Goal: Information Seeking & Learning: Learn about a topic

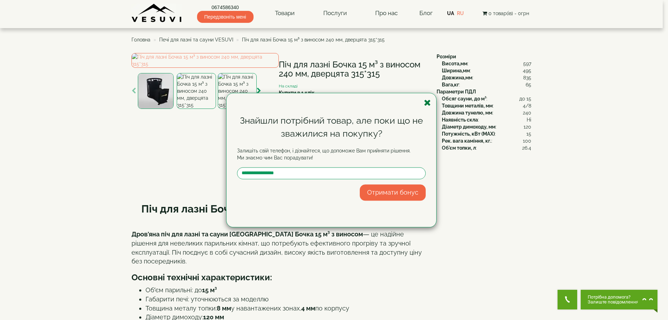
click at [429, 103] on icon "button" at bounding box center [427, 102] width 7 height 9
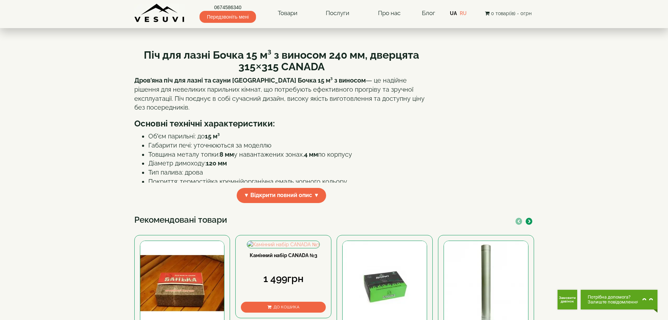
scroll to position [175, 0]
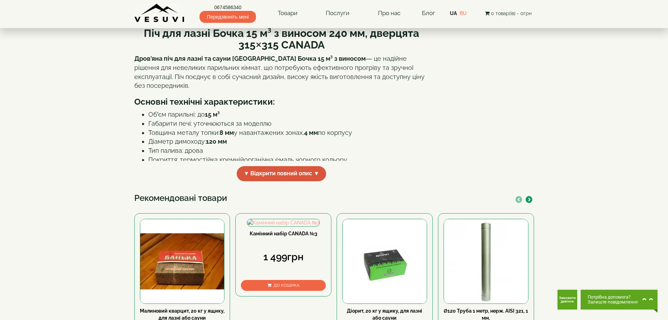
click at [278, 181] on span "▼ Відкрити повний опис ▼" at bounding box center [282, 173] width 90 height 15
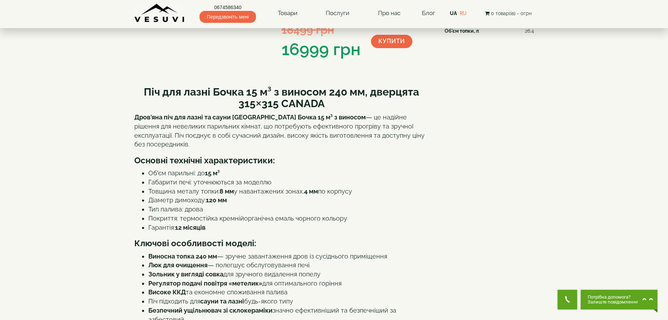
scroll to position [59, 0]
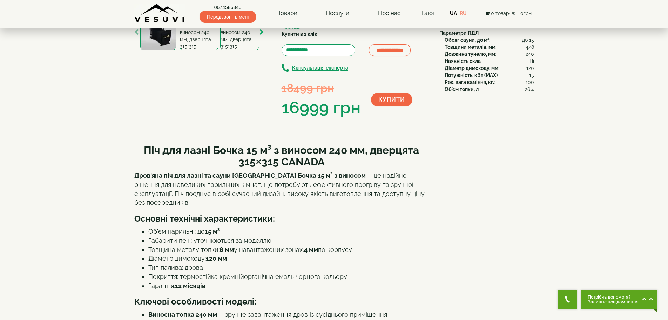
click at [262, 35] on icon "button" at bounding box center [262, 32] width 5 height 6
click at [242, 50] on img at bounding box center [239, 32] width 39 height 36
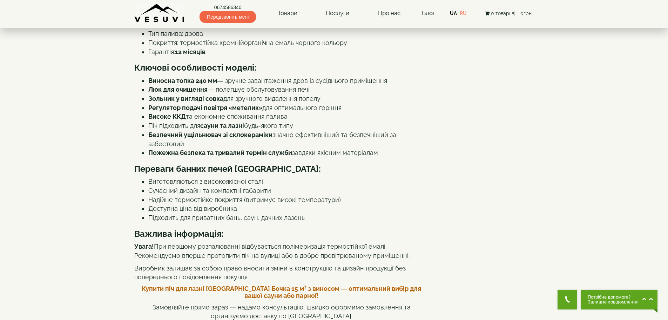
scroll to position [0, 0]
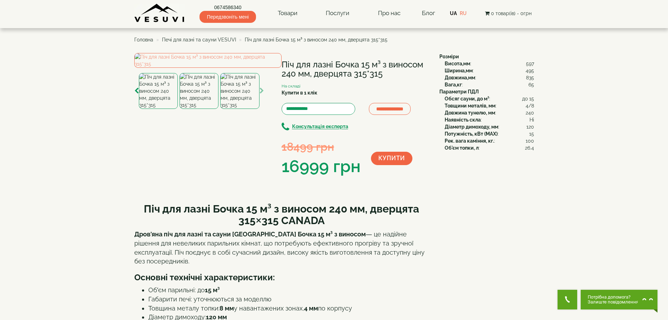
click at [147, 109] on img at bounding box center [158, 91] width 39 height 36
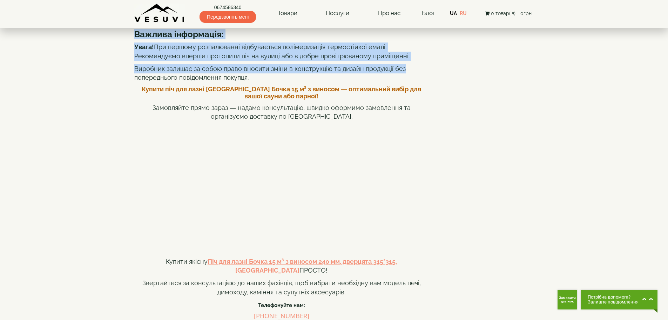
scroll to position [468, 0]
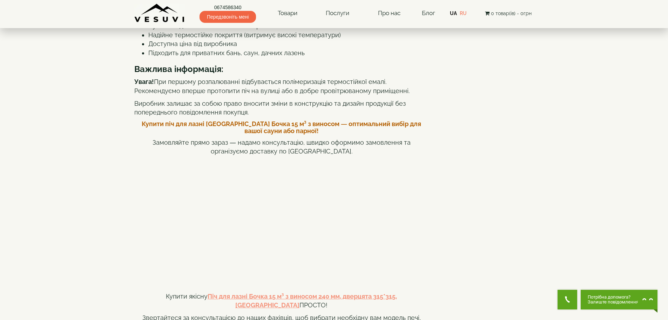
drag, startPoint x: 135, startPoint y: 139, endPoint x: 360, endPoint y: 114, distance: 226.0
click at [360, 114] on div "Піч для лазні Бочка 15 м³ з виносом 240 мм, дверцята 315×315 CANADA Дров'яна пі…" at bounding box center [281, 131] width 295 height 785
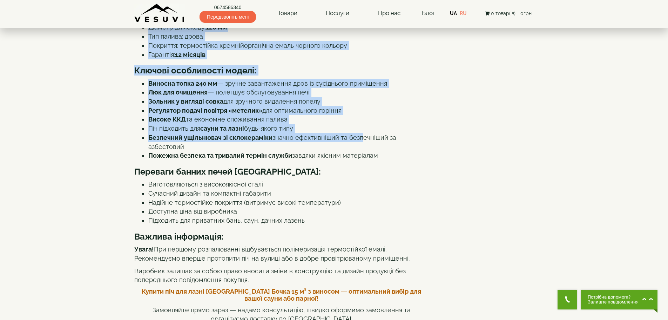
scroll to position [175, 0]
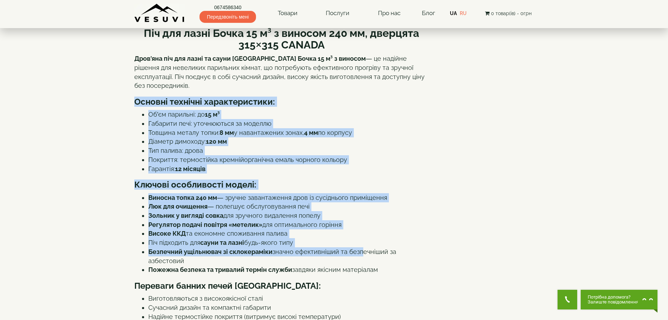
click at [421, 128] on li "Габарити печі: уточнюються за моделлю" at bounding box center [288, 123] width 281 height 9
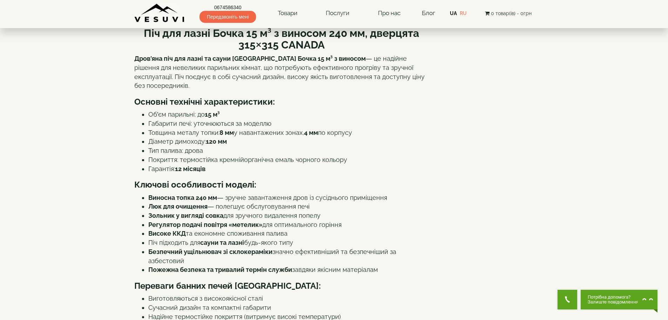
click at [186, 62] on strong "Дров'яна піч для лазні та сауни CANADA Бочка 15 м³ з виносом" at bounding box center [250, 58] width 232 height 7
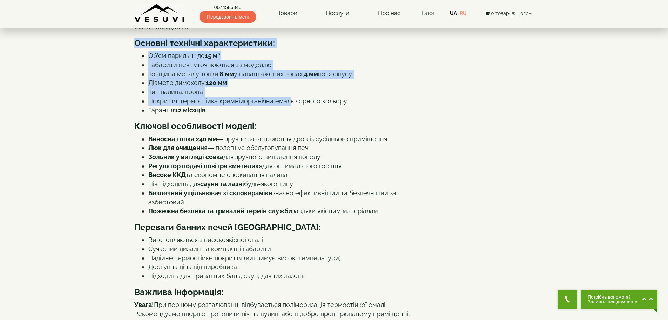
scroll to position [292, 0]
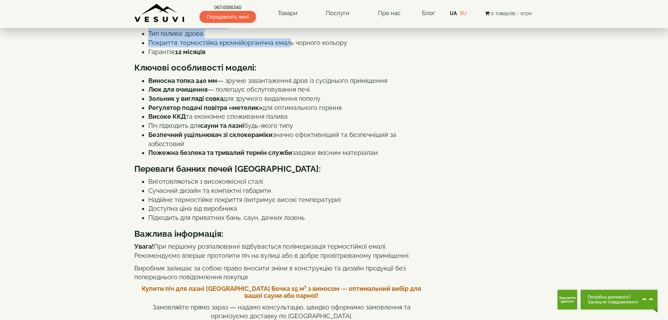
drag, startPoint x: 133, startPoint y: 140, endPoint x: 396, endPoint y: 188, distance: 266.9
copy div "Основні технічні характеристики: Об’єм парильні: до 15 м³ Габарити печі: уточню…"
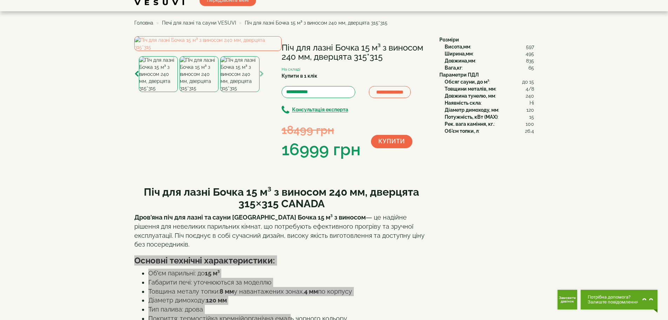
scroll to position [0, 0]
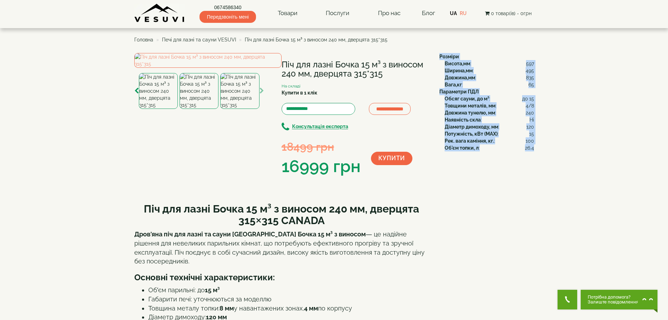
drag, startPoint x: 439, startPoint y: 54, endPoint x: 534, endPoint y: 149, distance: 134.2
click at [534, 149] on div "Розміри Висота,мм : 597 Ширина,мм : 495 Довжина,мм : 835 Вага,кг : 65 Параметри…" at bounding box center [484, 102] width 100 height 98
copy div "Розміри Висота,мм : 597 Ширина,мм : 495 Довжина,мм : 835 Вага,кг : 65 Параметри…"
